Goal: Task Accomplishment & Management: Complete application form

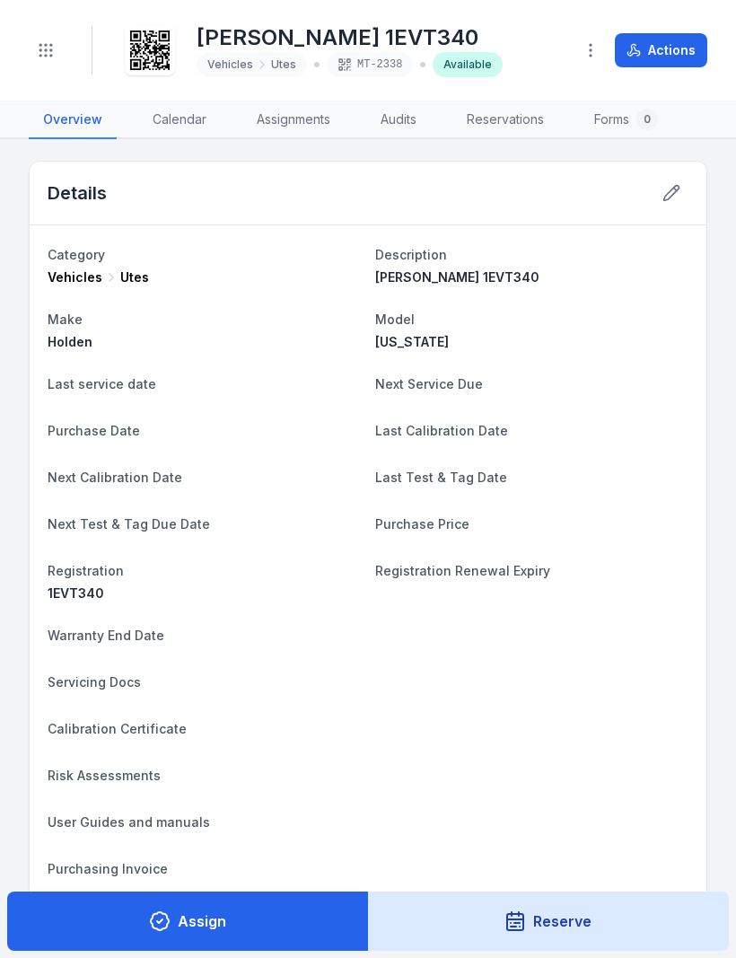
click at [662, 48] on button "Actions" at bounding box center [661, 50] width 92 height 34
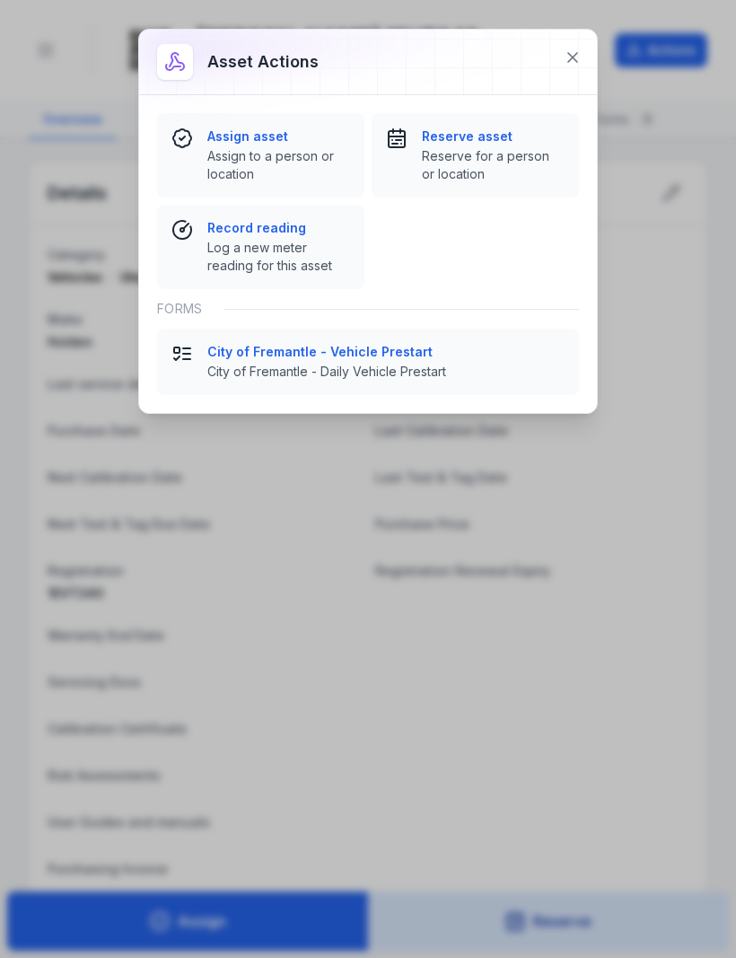
click at [356, 366] on span "City of Fremantle - Daily Vehicle Prestart" at bounding box center [385, 372] width 357 height 18
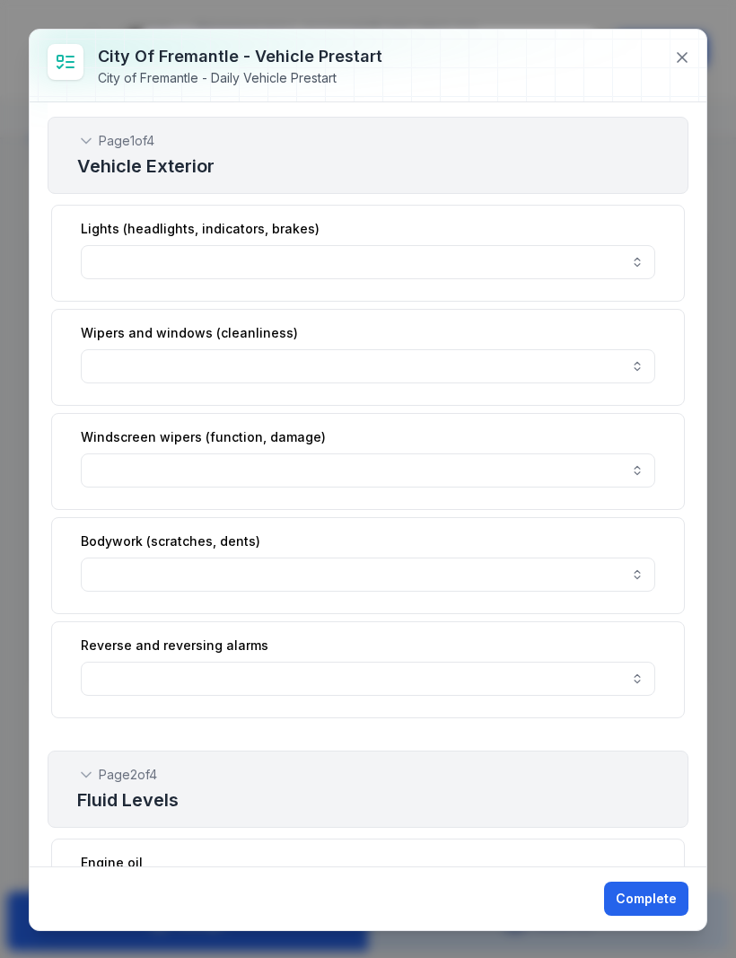
click at [635, 264] on button "button" at bounding box center [368, 262] width 574 height 34
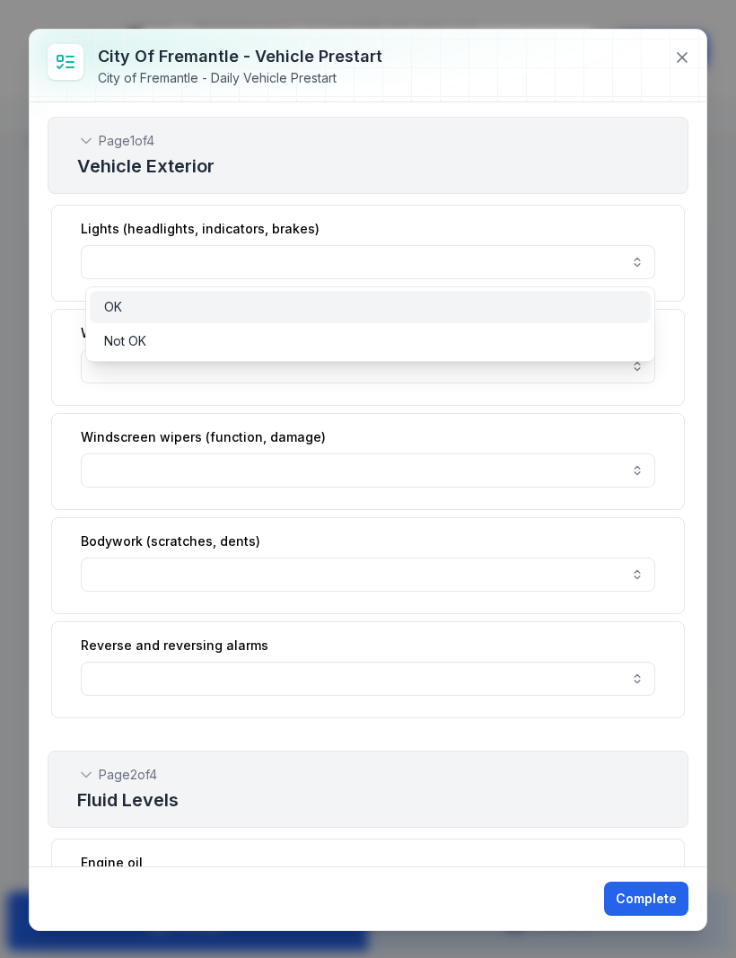
click at [112, 308] on span "OK" at bounding box center [113, 307] width 18 height 18
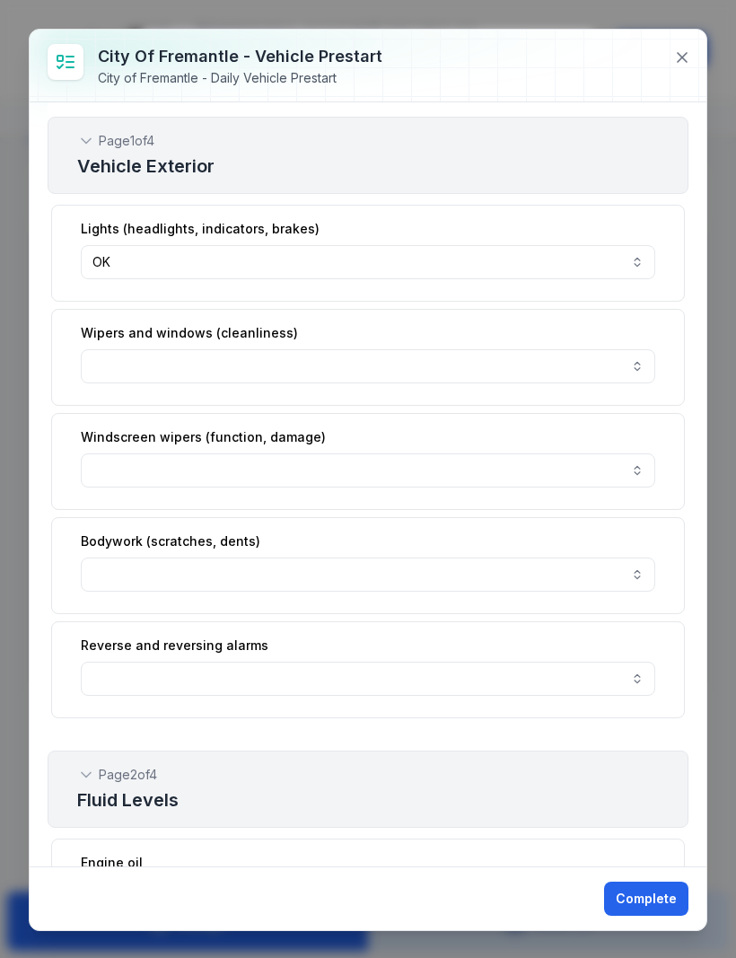
click at [636, 370] on button "button" at bounding box center [368, 366] width 574 height 34
click at [639, 370] on button "button" at bounding box center [368, 366] width 574 height 34
click at [645, 476] on button "button" at bounding box center [368, 470] width 574 height 34
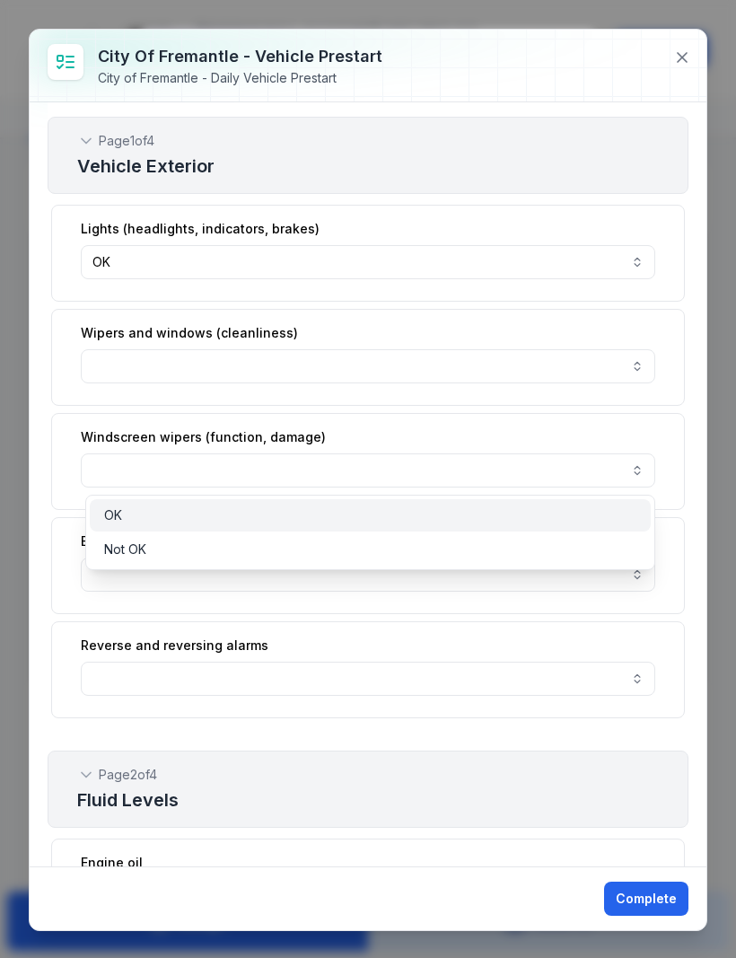
click at [122, 521] on div "OK" at bounding box center [370, 515] width 533 height 18
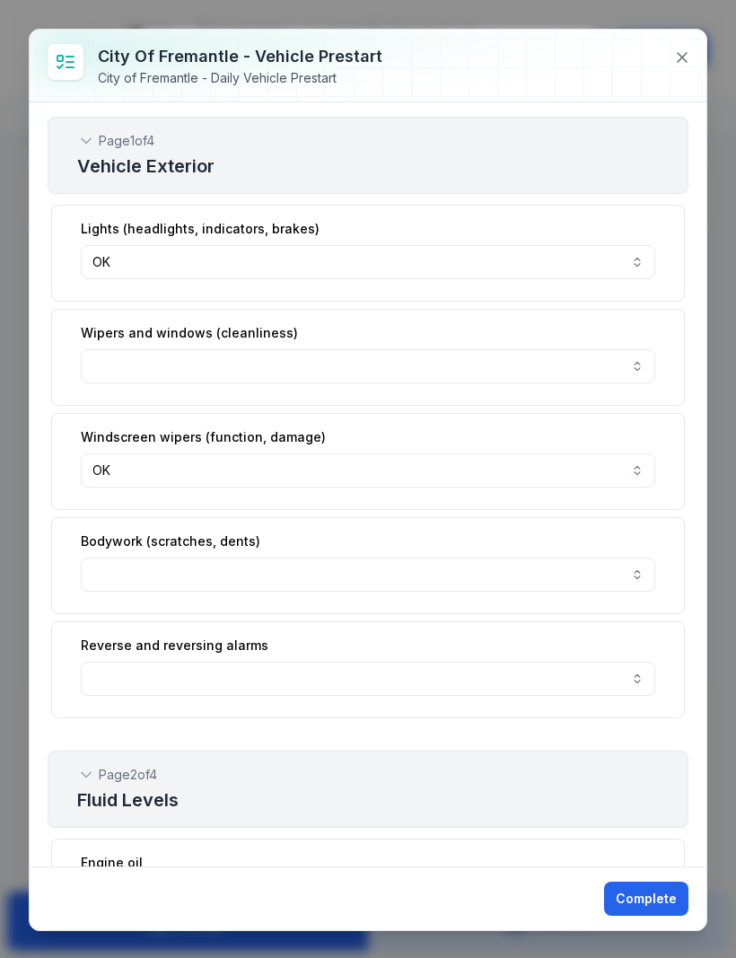
click at [629, 584] on button "button" at bounding box center [368, 574] width 574 height 34
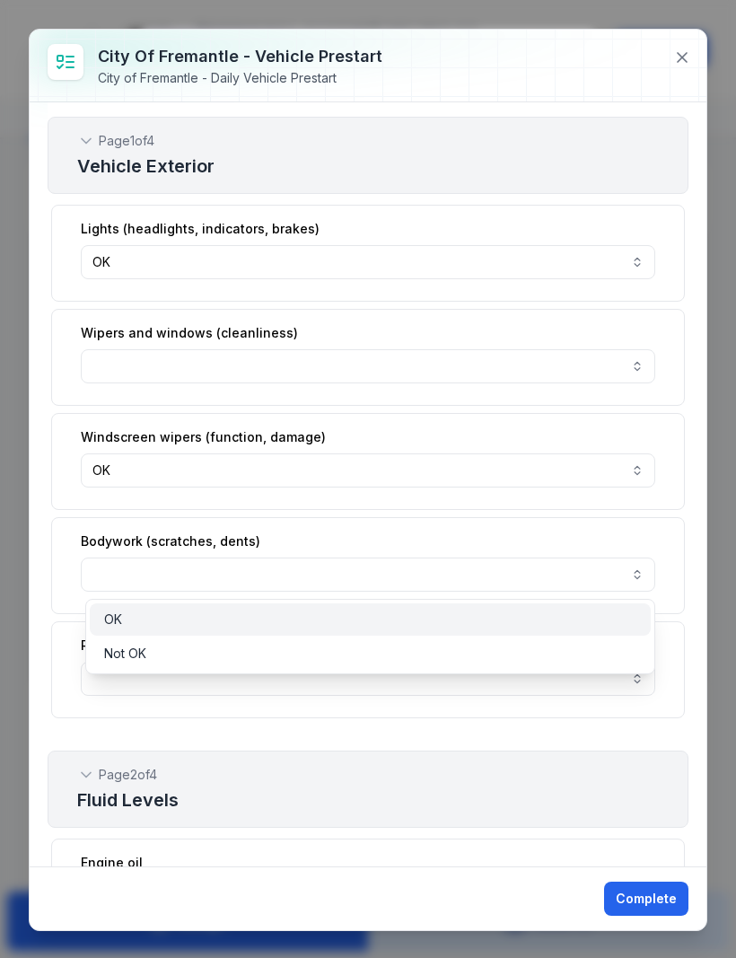
click at [116, 609] on div "OK" at bounding box center [371, 619] width 562 height 32
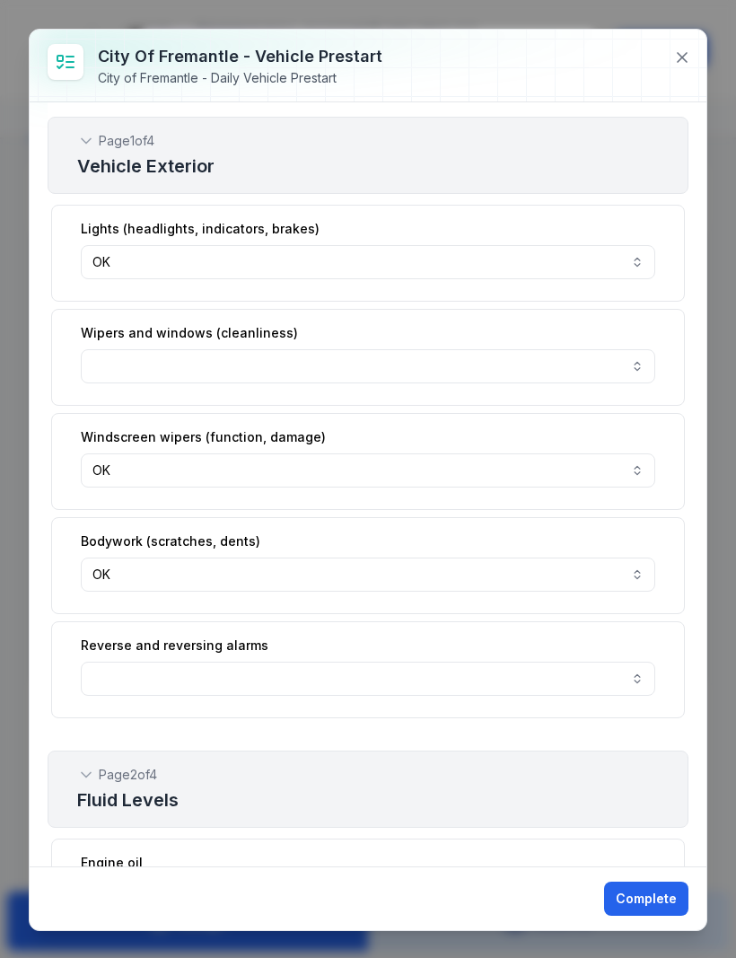
click at [636, 685] on button "button" at bounding box center [368, 678] width 574 height 34
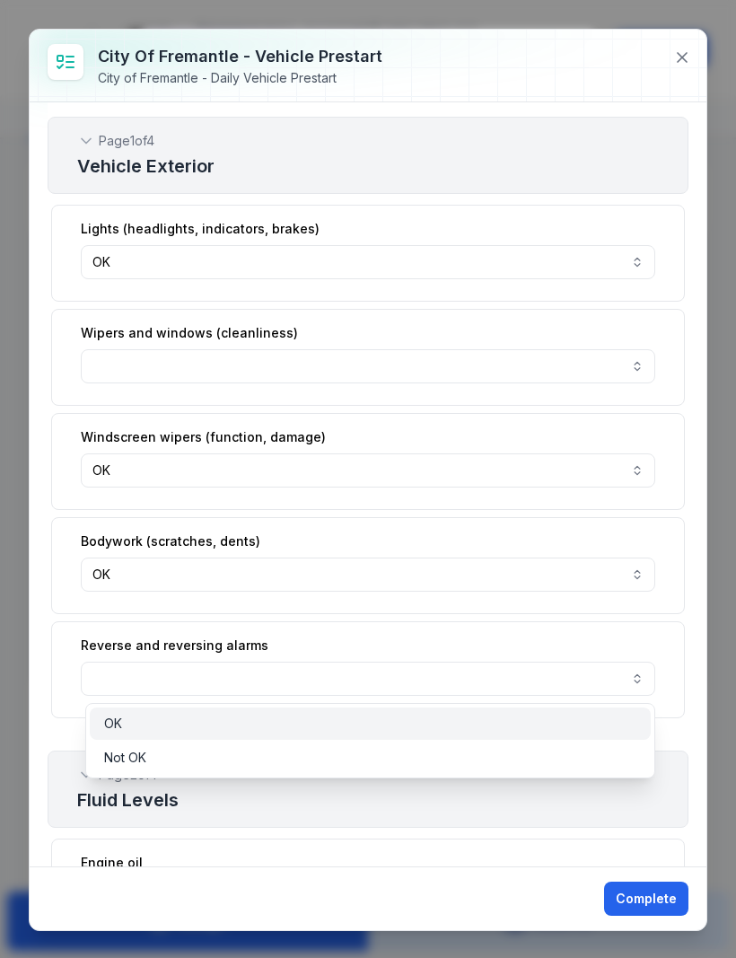
click at [118, 715] on span "OK" at bounding box center [113, 723] width 18 height 18
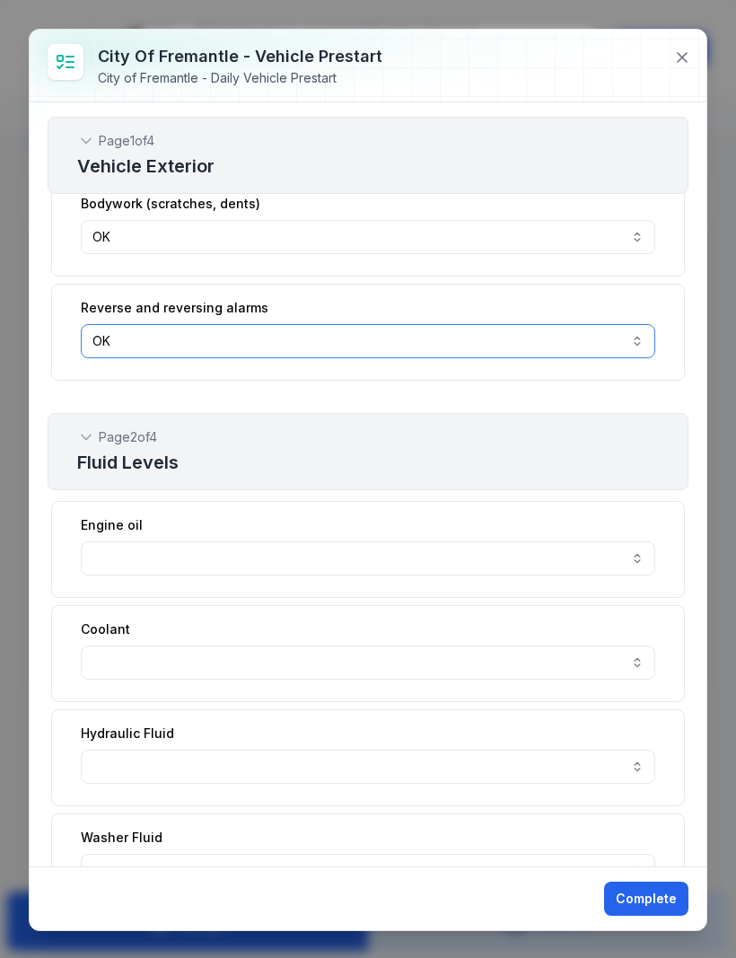
scroll to position [373, 0]
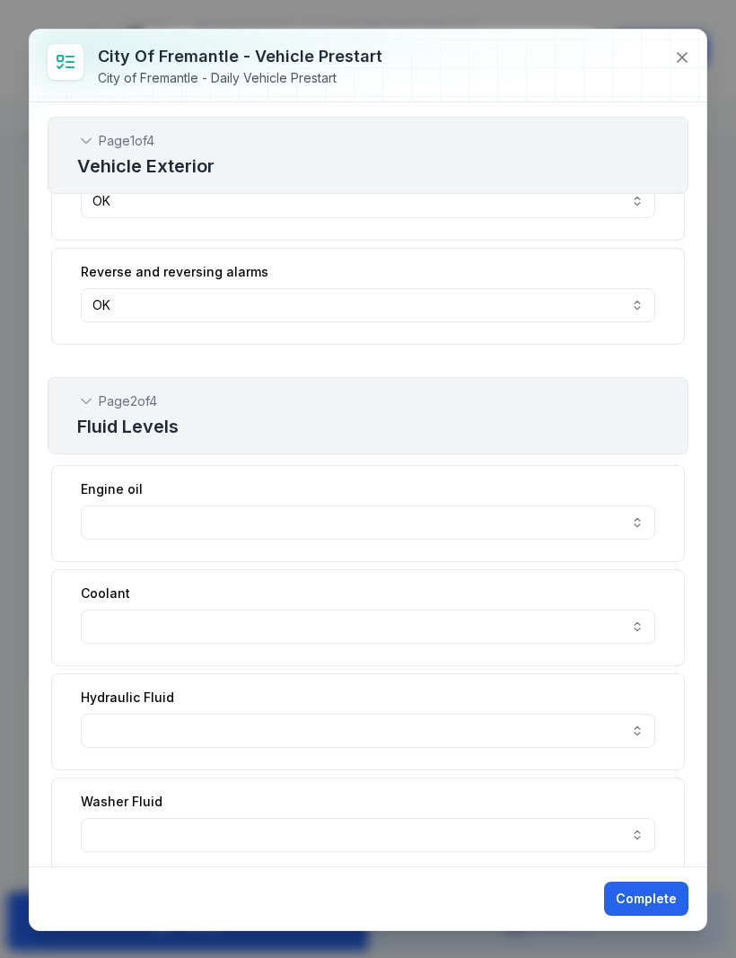
click at [643, 519] on button "button" at bounding box center [368, 522] width 574 height 34
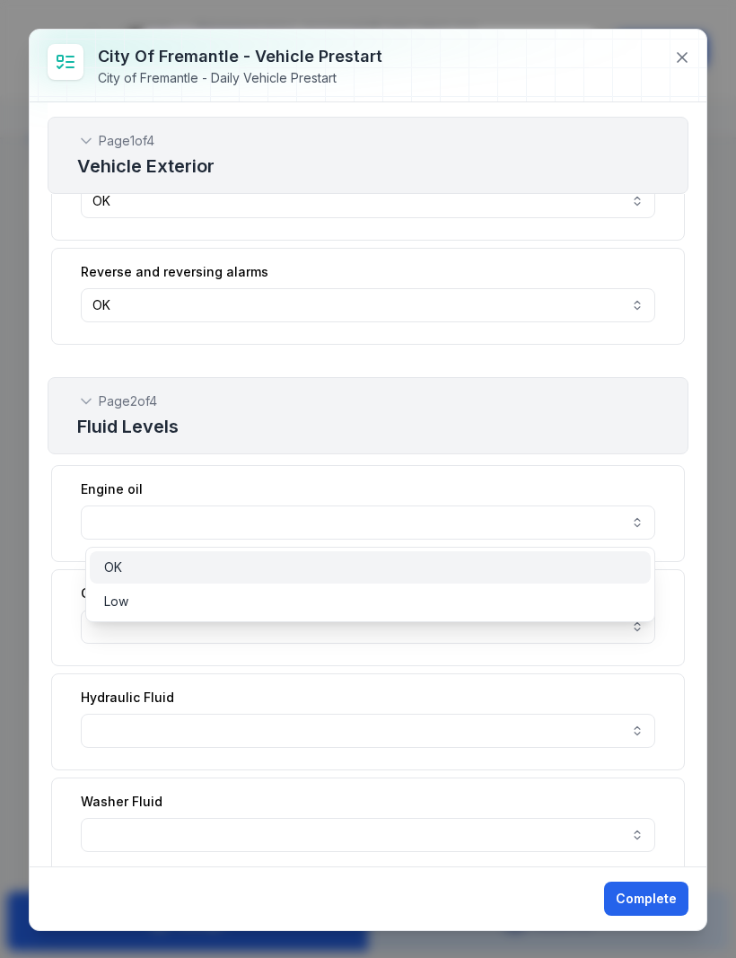
click at [109, 560] on span "OK" at bounding box center [113, 567] width 18 height 18
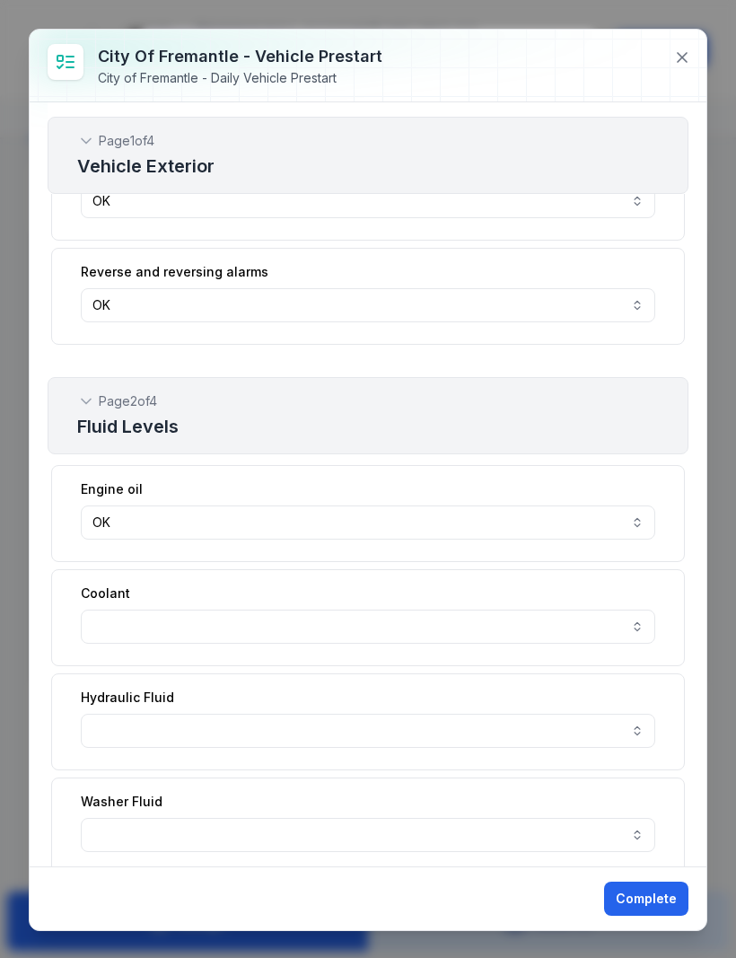
click at [642, 622] on button "button" at bounding box center [368, 626] width 574 height 34
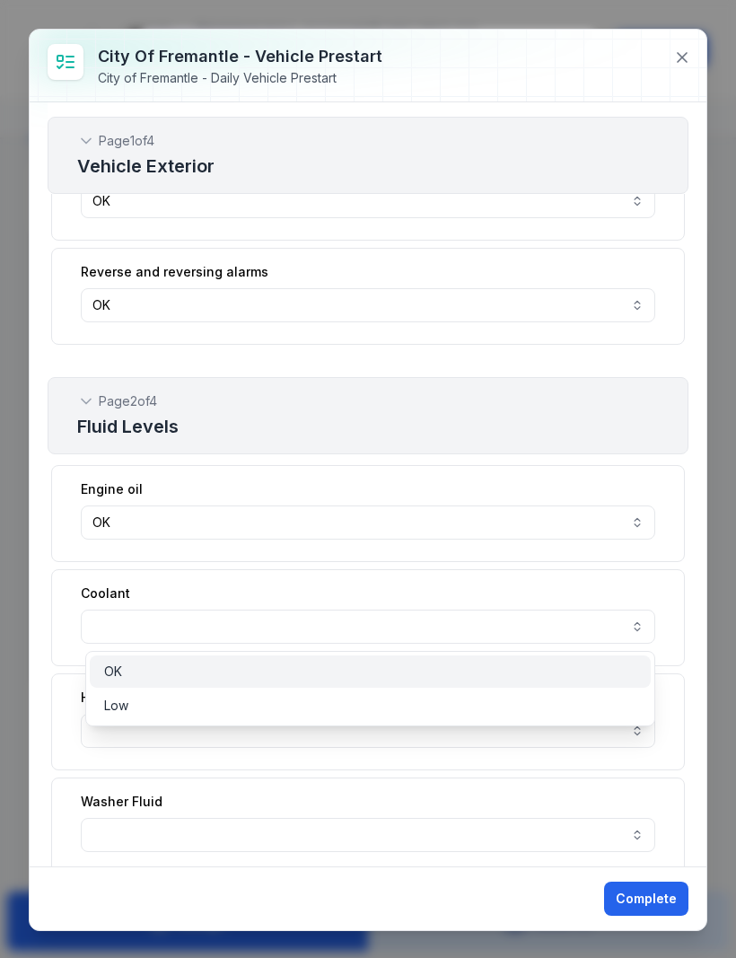
click at [115, 670] on span "OK" at bounding box center [113, 671] width 18 height 18
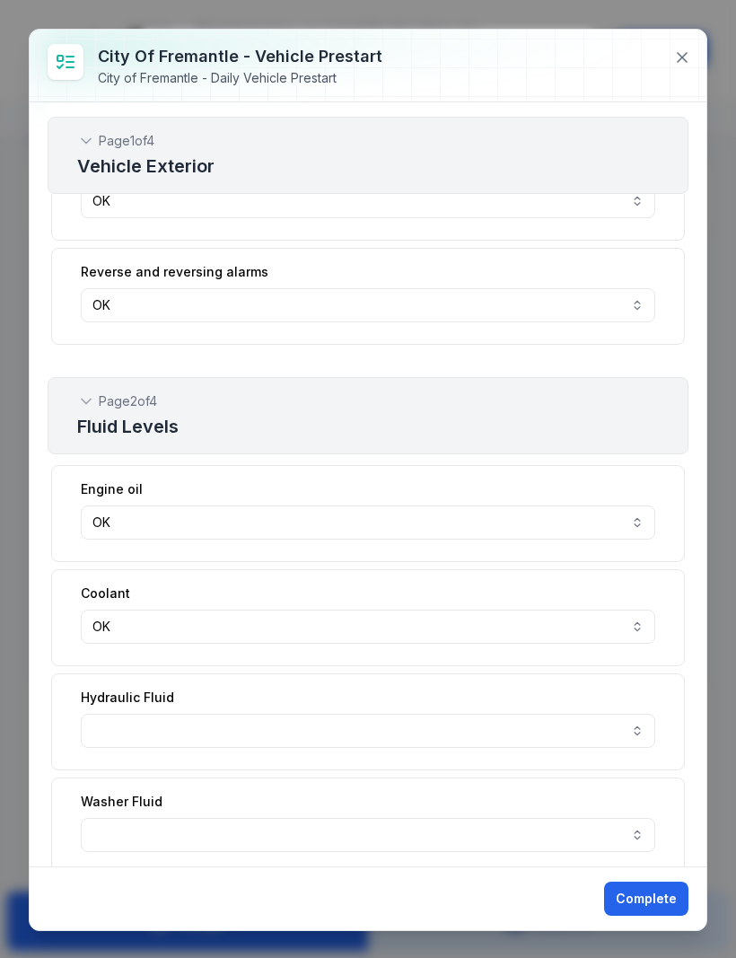
click at [638, 725] on button "button" at bounding box center [368, 730] width 574 height 34
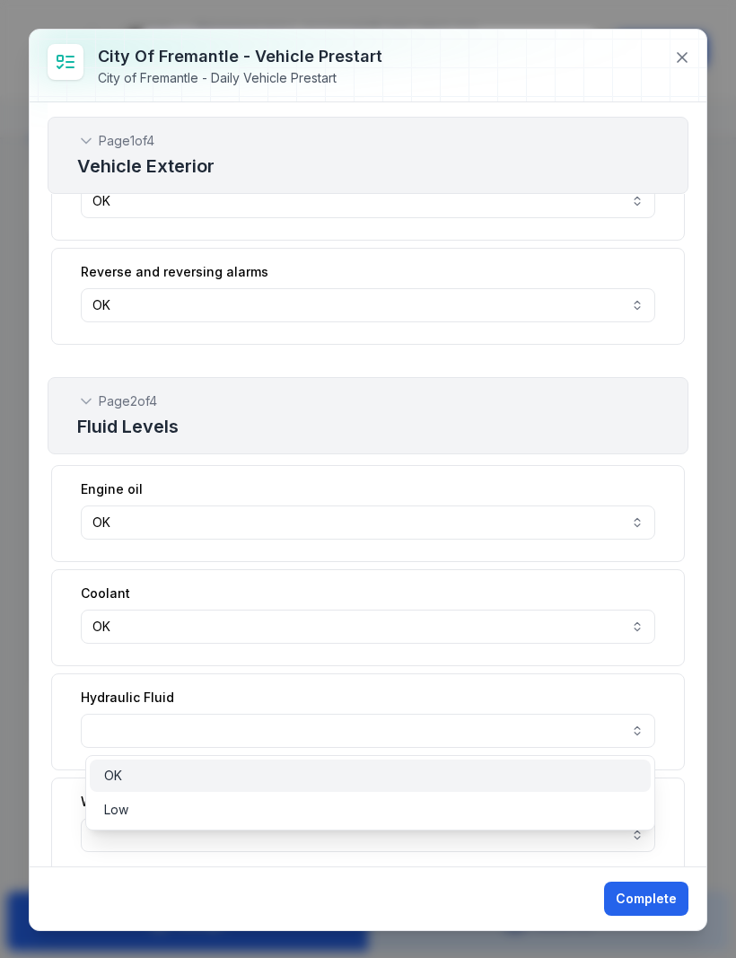
click at [113, 773] on span "OK" at bounding box center [113, 775] width 18 height 18
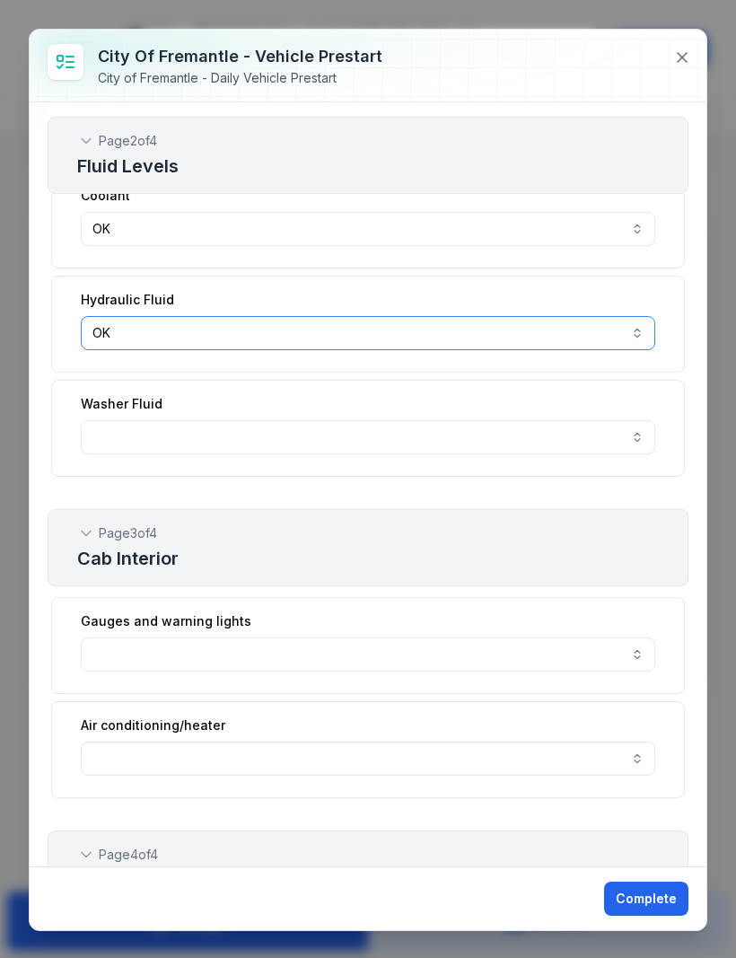
scroll to position [772, 0]
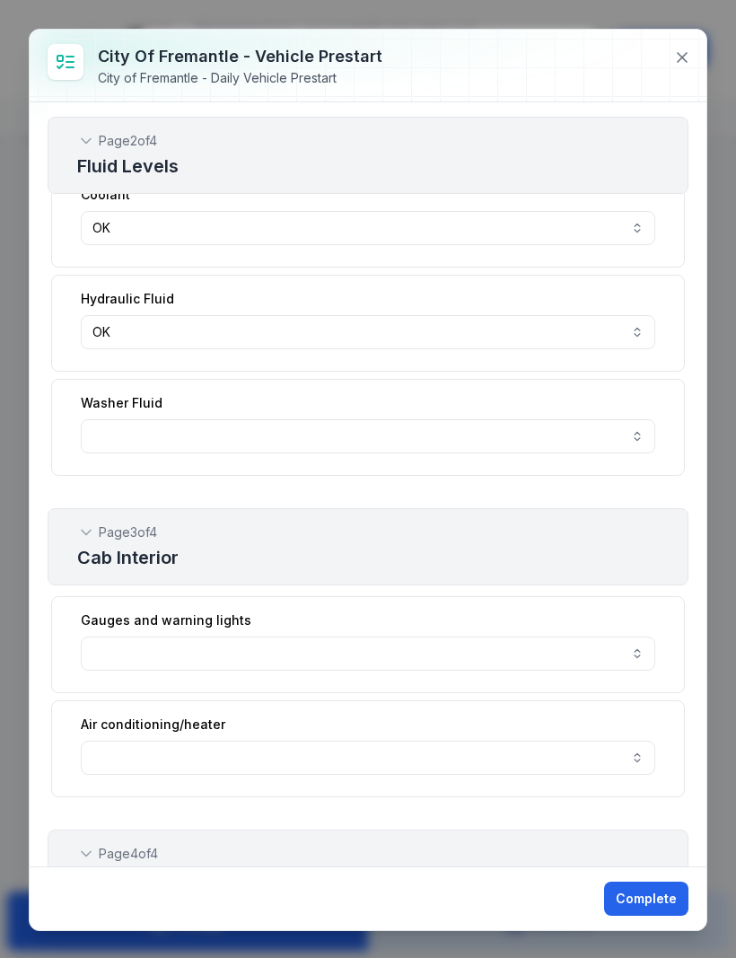
click at [637, 439] on button "button" at bounding box center [368, 436] width 574 height 34
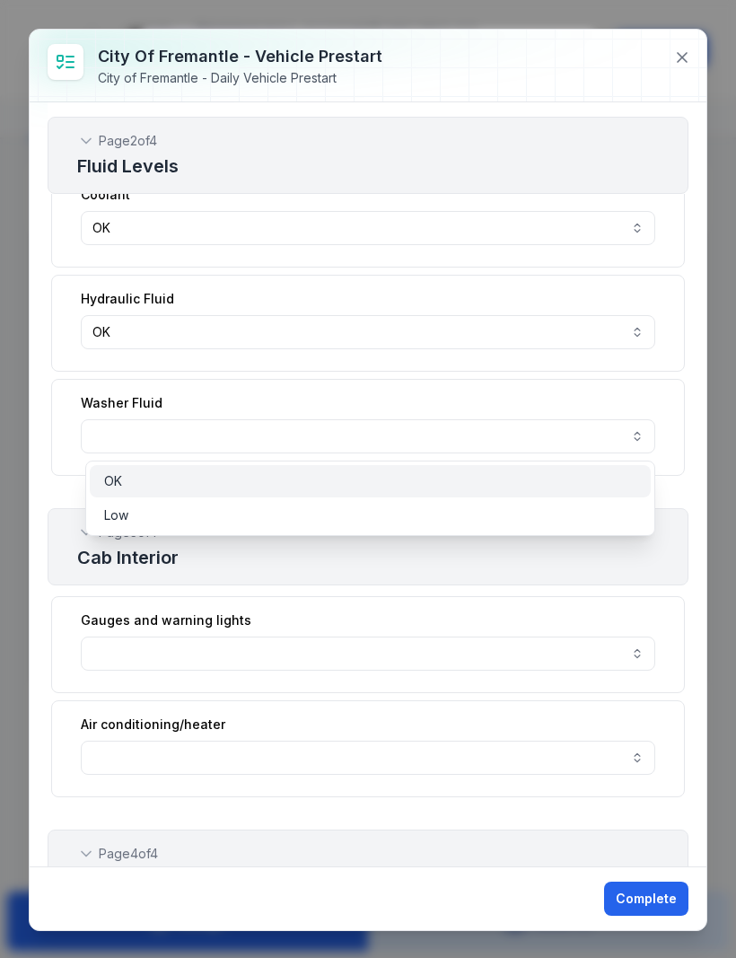
click at [112, 471] on div "OK" at bounding box center [371, 481] width 562 height 32
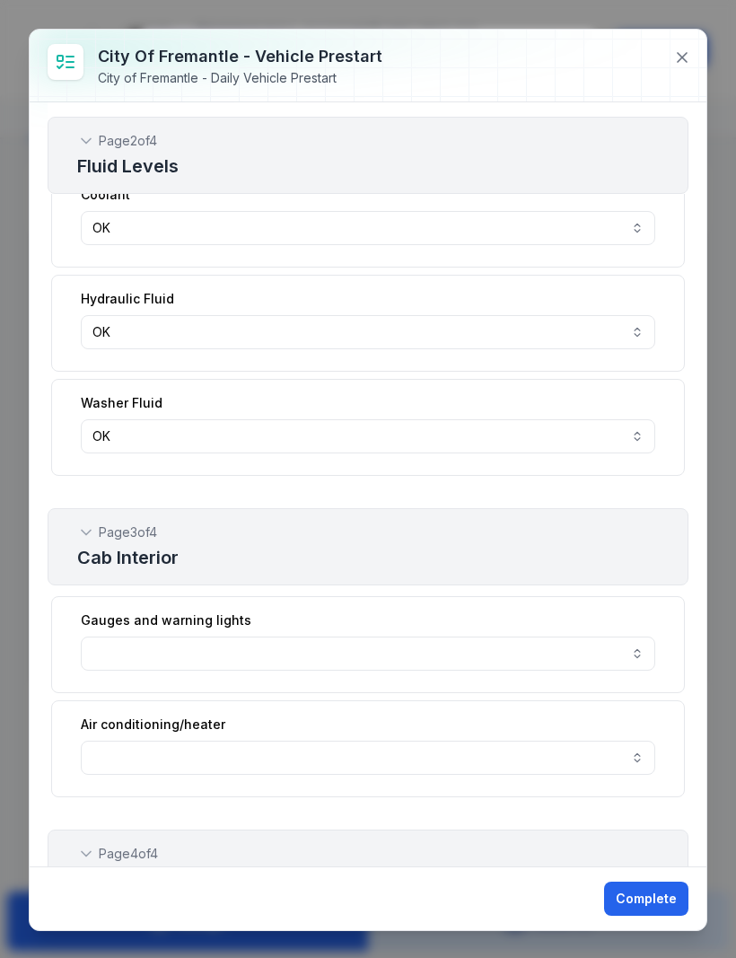
click at [643, 652] on button "button" at bounding box center [368, 653] width 574 height 34
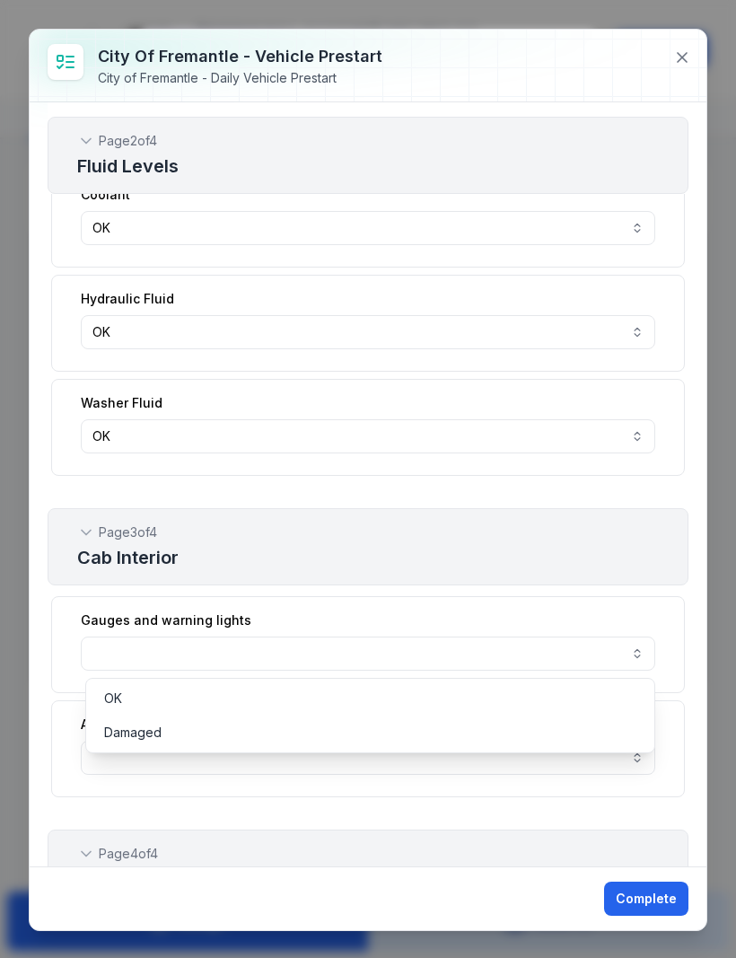
click at [179, 650] on button "button" at bounding box center [368, 653] width 574 height 34
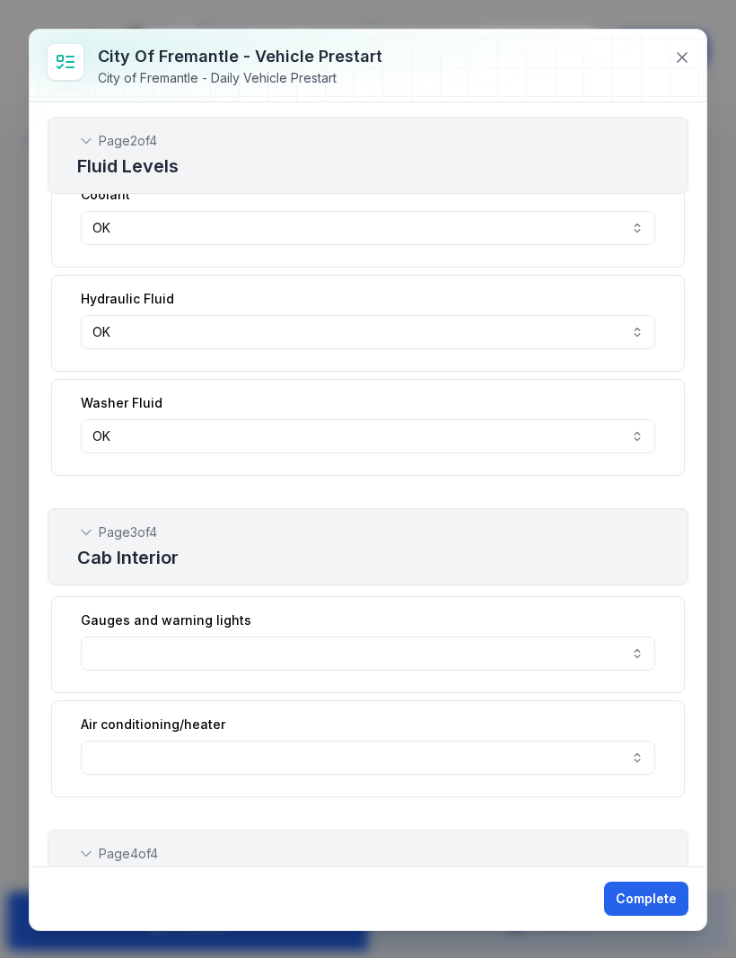
click at [169, 647] on button "button" at bounding box center [368, 653] width 574 height 34
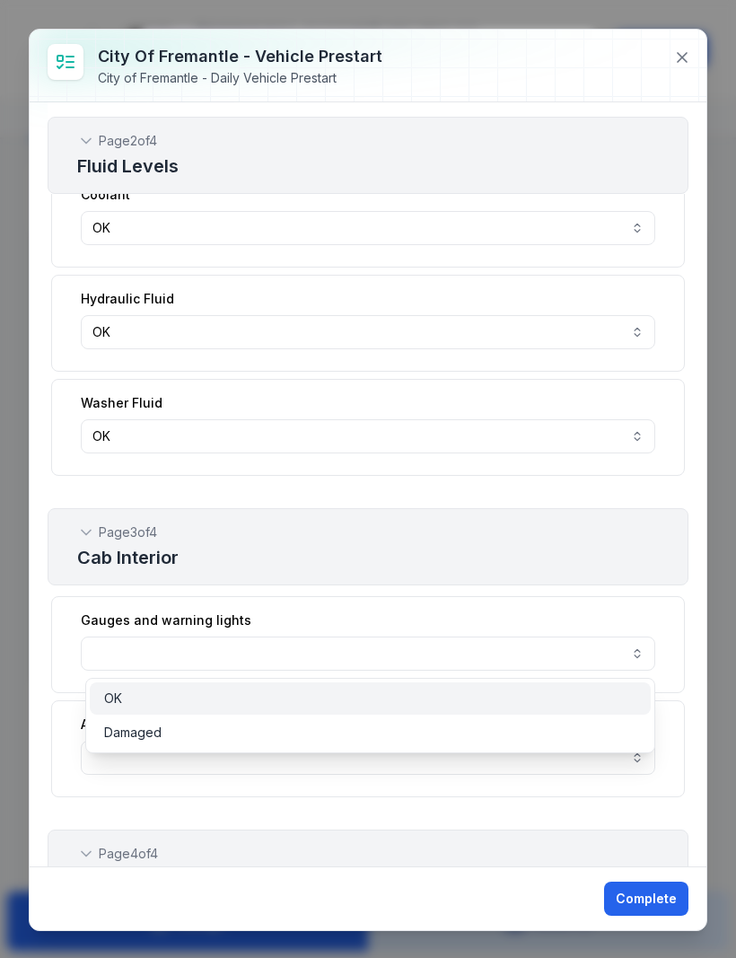
click at [115, 686] on div "OK" at bounding box center [371, 698] width 562 height 32
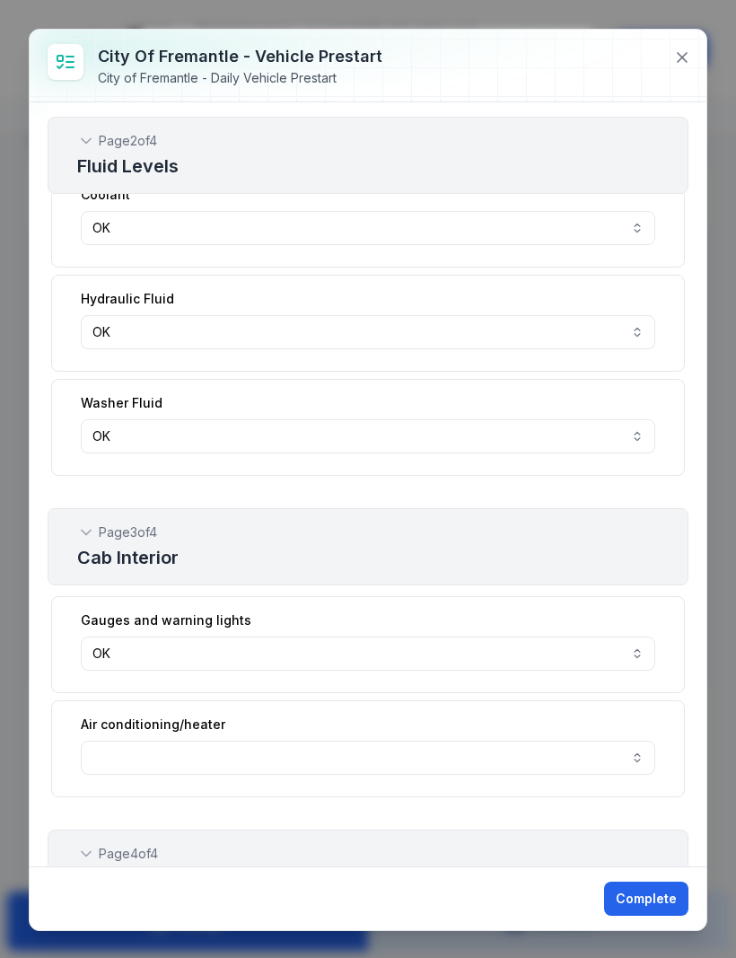
click at [639, 756] on button "button" at bounding box center [368, 757] width 574 height 34
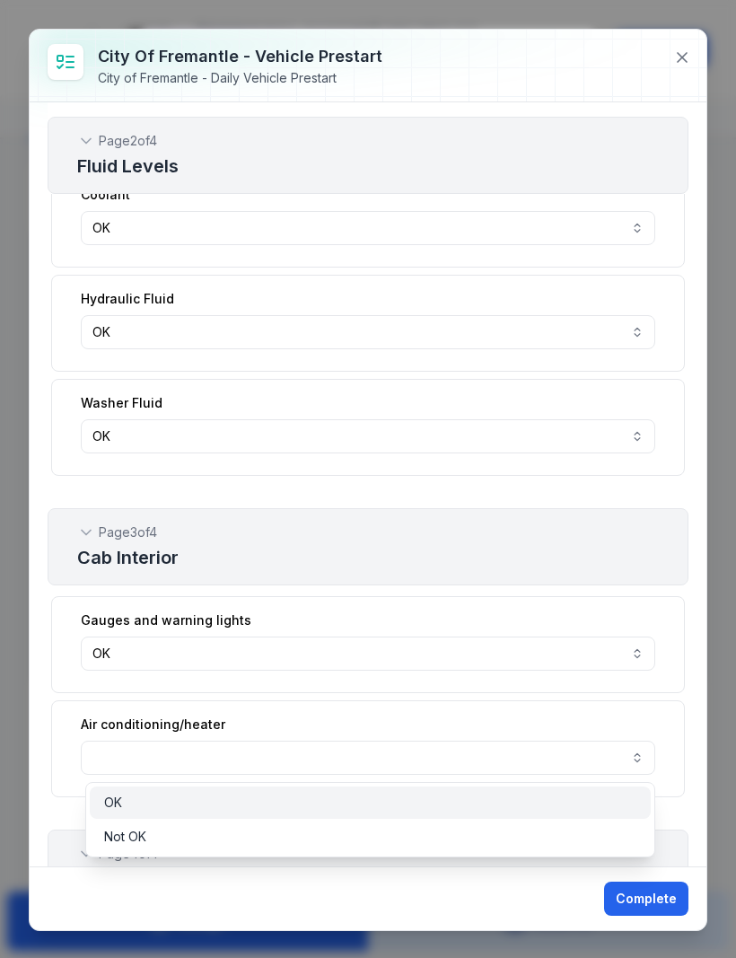
click at [110, 803] on span "OK" at bounding box center [113, 802] width 18 height 18
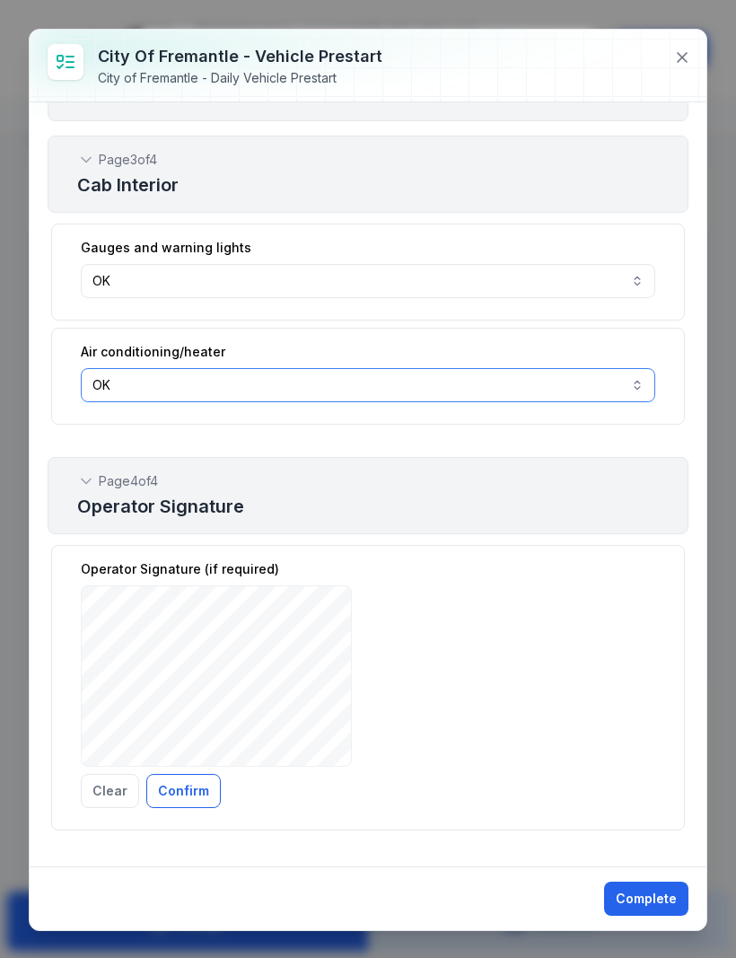
scroll to position [1144, 0]
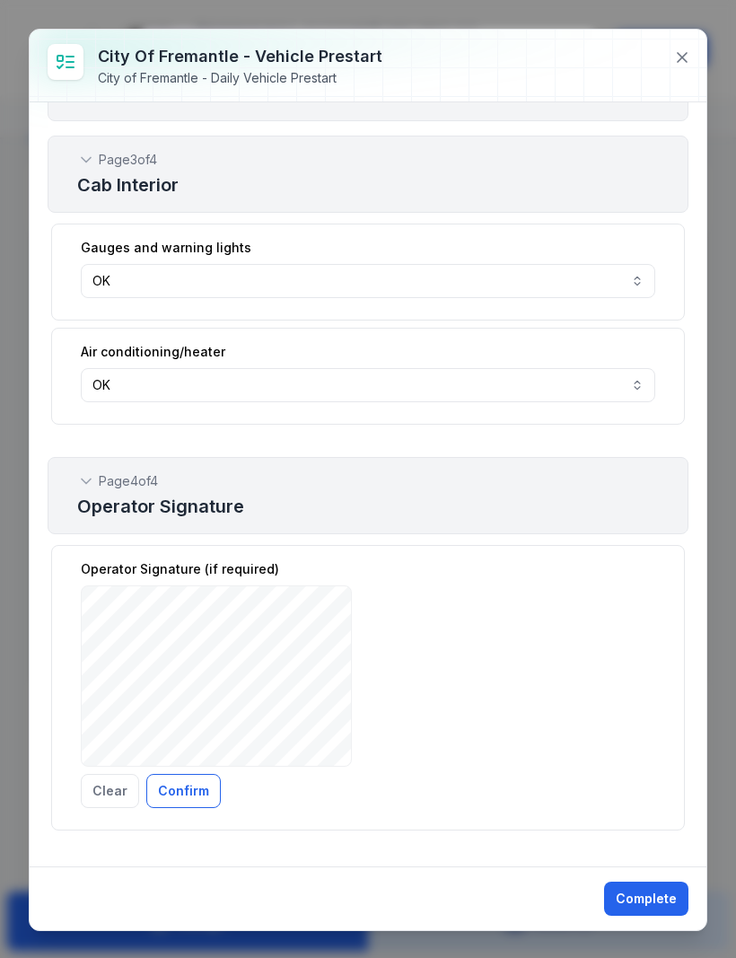
click at [183, 786] on button "Confirm" at bounding box center [183, 791] width 74 height 34
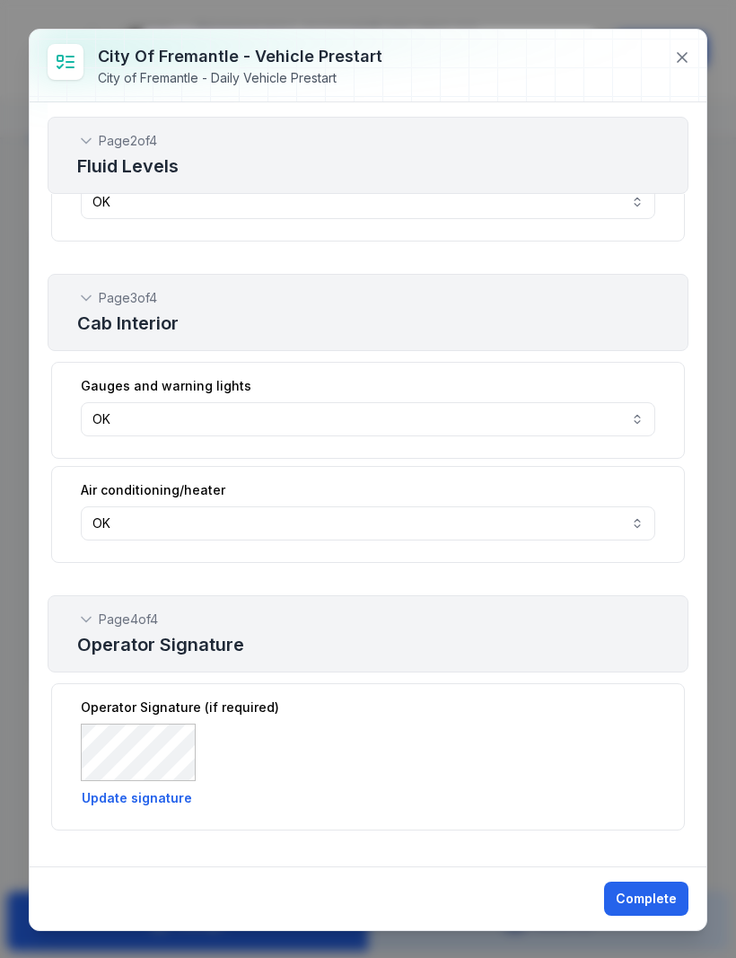
click at [649, 901] on button "Complete" at bounding box center [646, 898] width 84 height 34
